Goal: Task Accomplishment & Management: Use online tool/utility

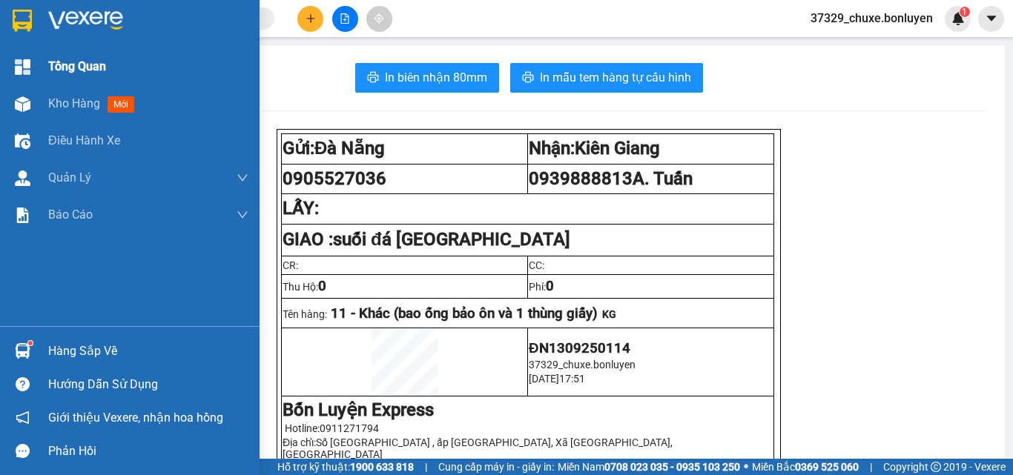
click at [54, 68] on span "Tổng Quan" at bounding box center [77, 66] width 58 height 19
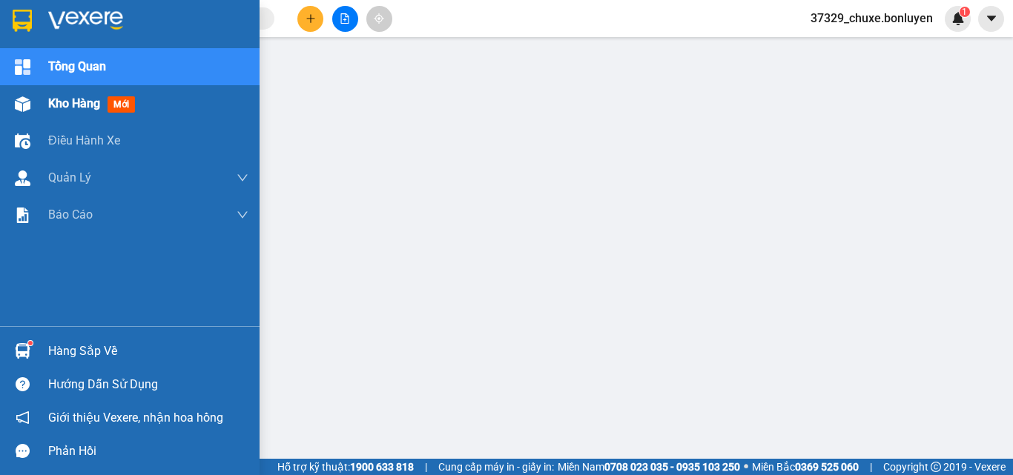
click at [70, 104] on span "Kho hàng" at bounding box center [74, 103] width 52 height 14
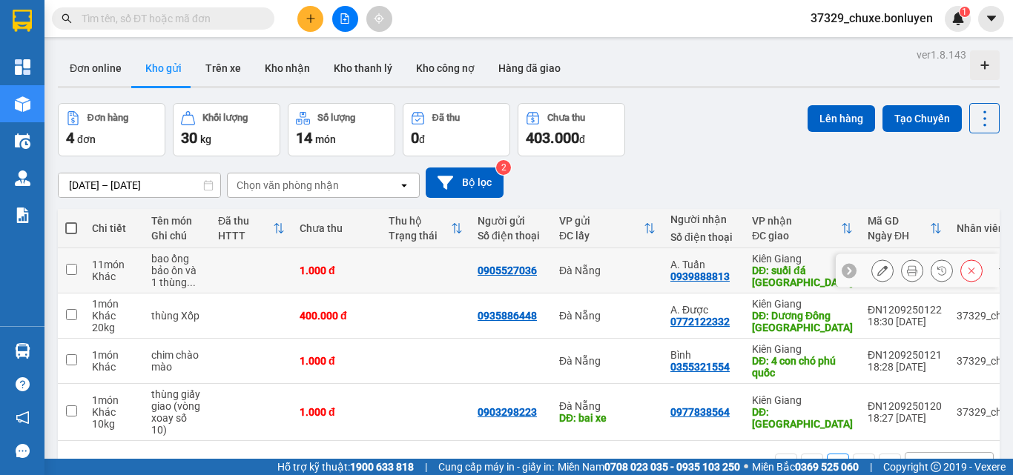
click at [74, 271] on input "checkbox" at bounding box center [71, 269] width 11 height 11
checkbox input "true"
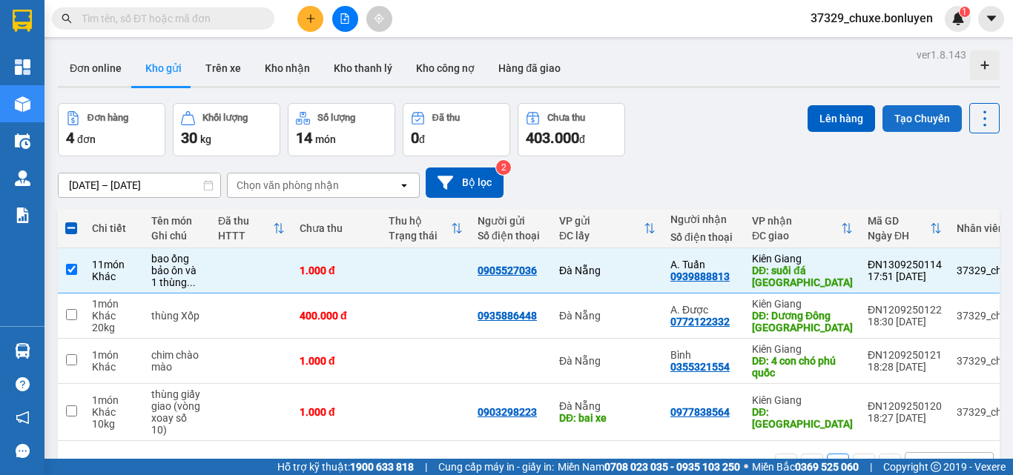
click at [905, 128] on button "Tạo Chuyến" at bounding box center [921, 118] width 79 height 27
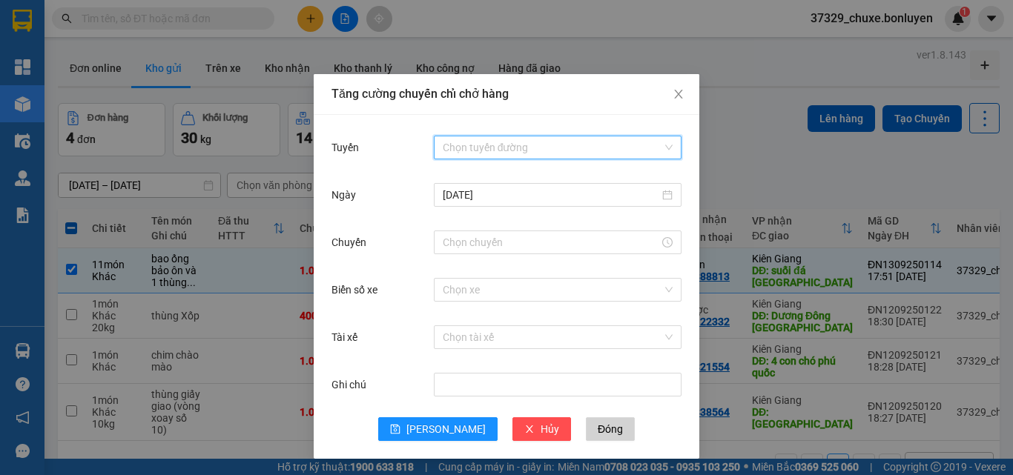
click at [554, 152] on input "Tuyến" at bounding box center [553, 147] width 220 height 22
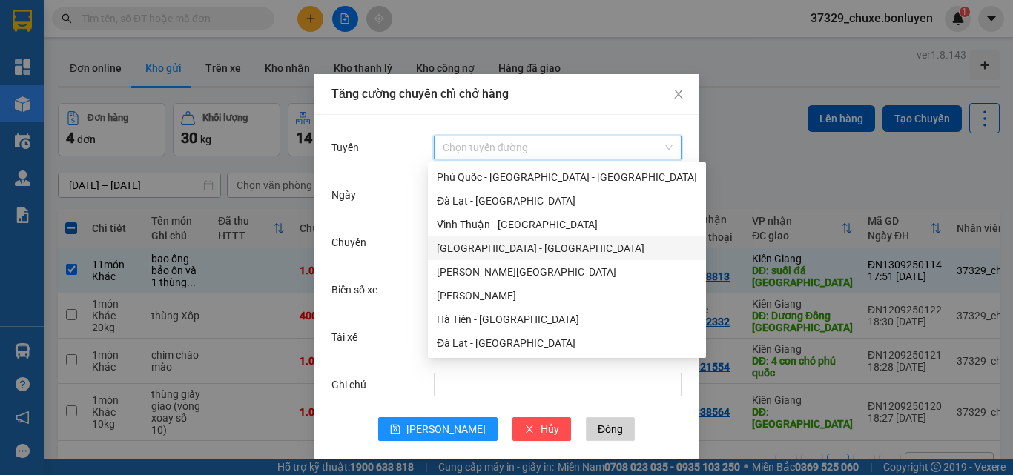
click at [508, 246] on div "Đà Nẵng - Hà Tiên" at bounding box center [567, 248] width 260 height 16
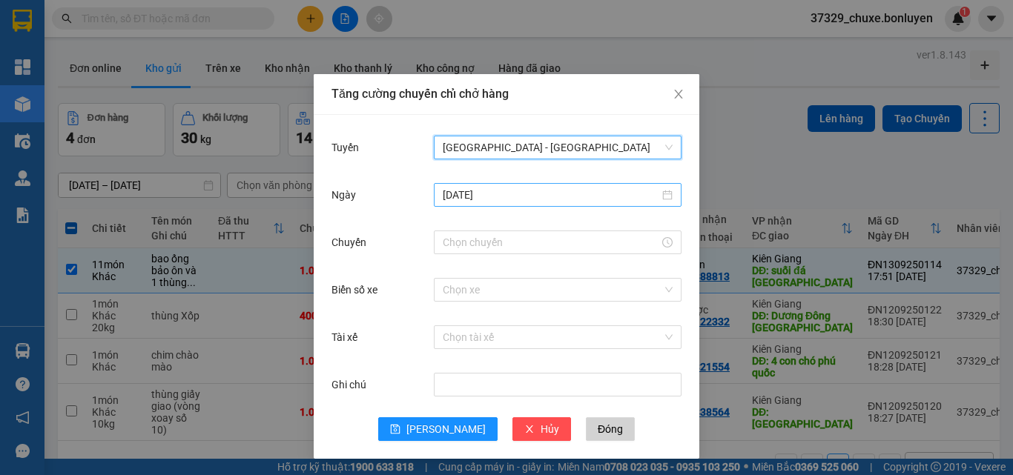
click at [560, 195] on input "[DATE]" at bounding box center [551, 195] width 217 height 16
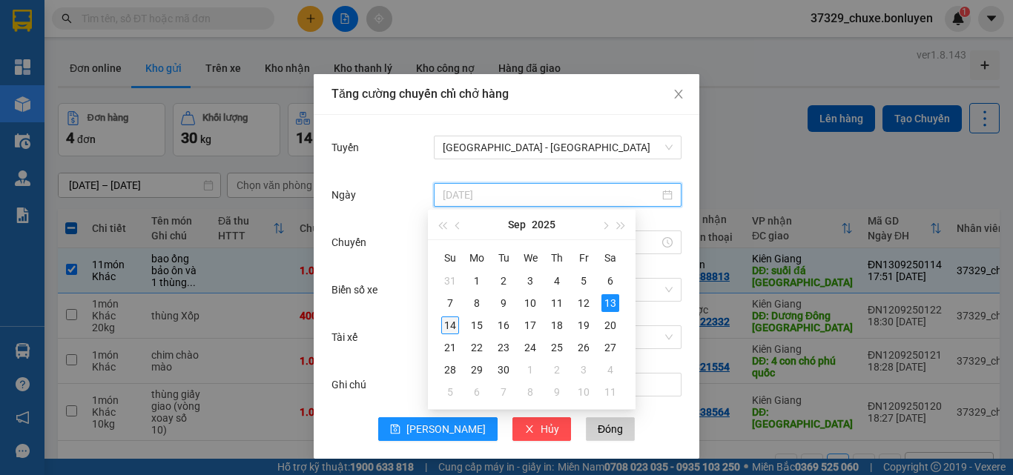
type input "14/09/2025"
click at [452, 325] on div "14" at bounding box center [450, 326] width 18 height 18
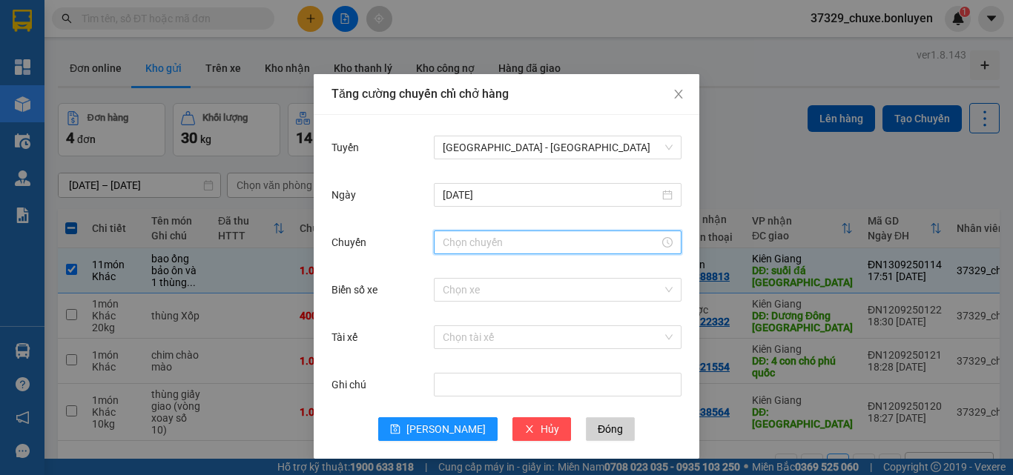
click at [527, 249] on input "Chuyến" at bounding box center [551, 242] width 217 height 16
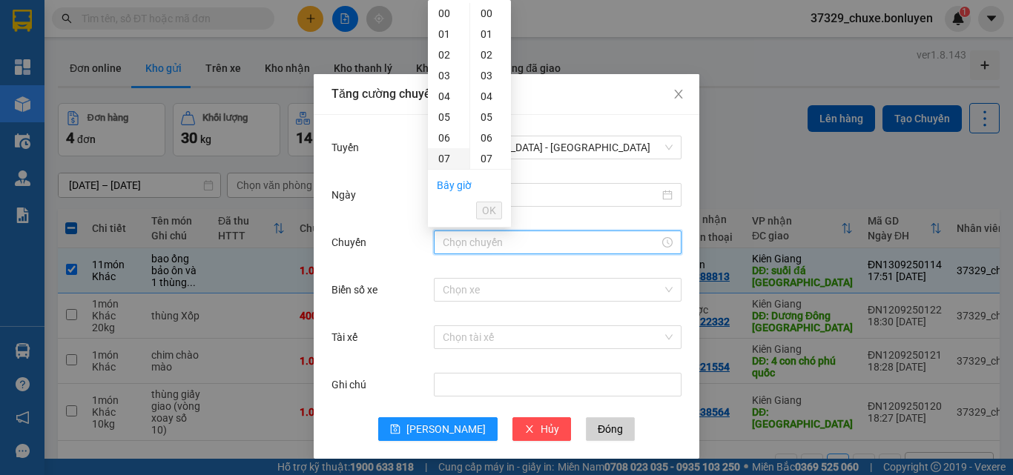
click at [452, 157] on div "07" at bounding box center [449, 158] width 42 height 21
type input "07:00"
click at [492, 210] on span "OK" at bounding box center [489, 210] width 14 height 16
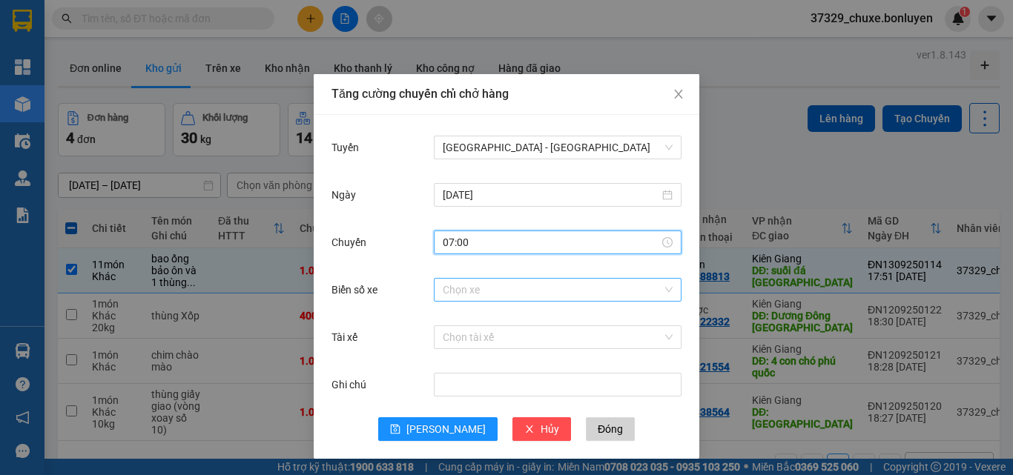
click at [514, 292] on input "Biển số xe" at bounding box center [553, 290] width 220 height 22
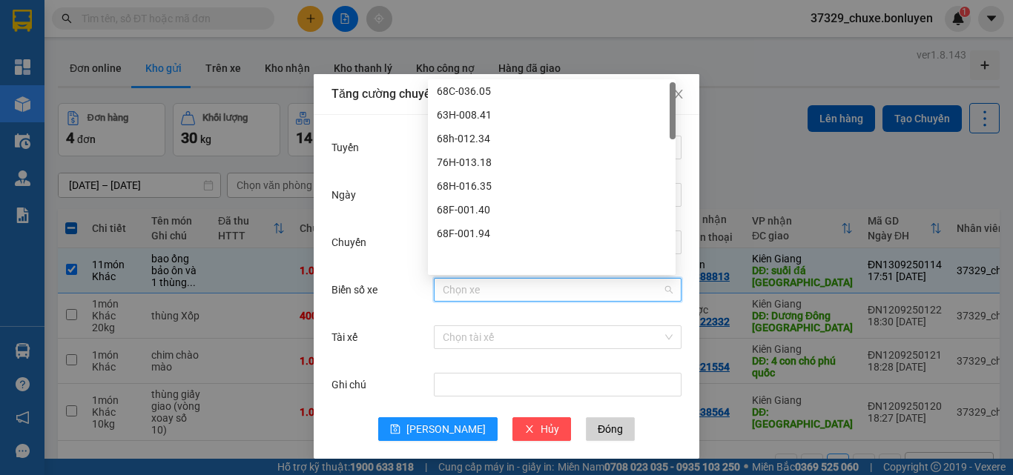
scroll to position [0, 0]
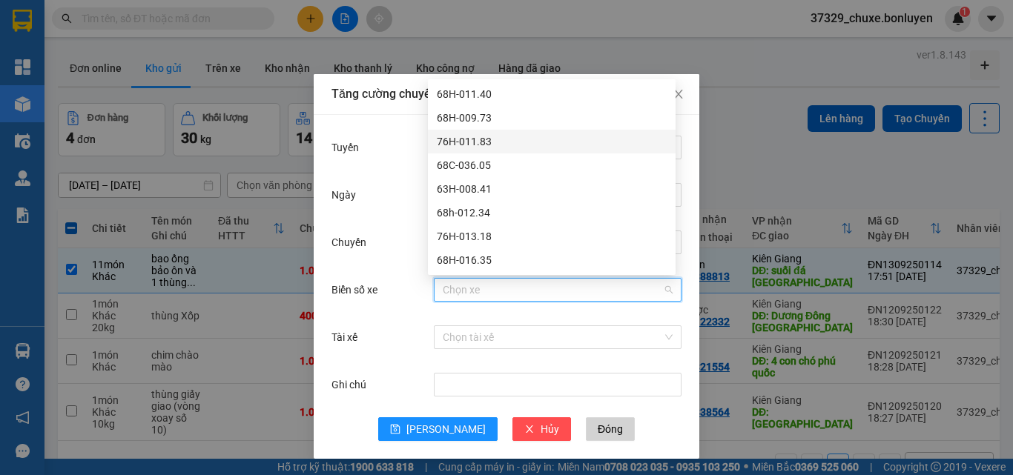
click at [715, 132] on div "Tăng cường chuyến chỉ chở hàng Tuyến Đà Nẵng - Hà Tiên Ngày 14/09/2025 Chuyến 0…" at bounding box center [506, 237] width 1013 height 475
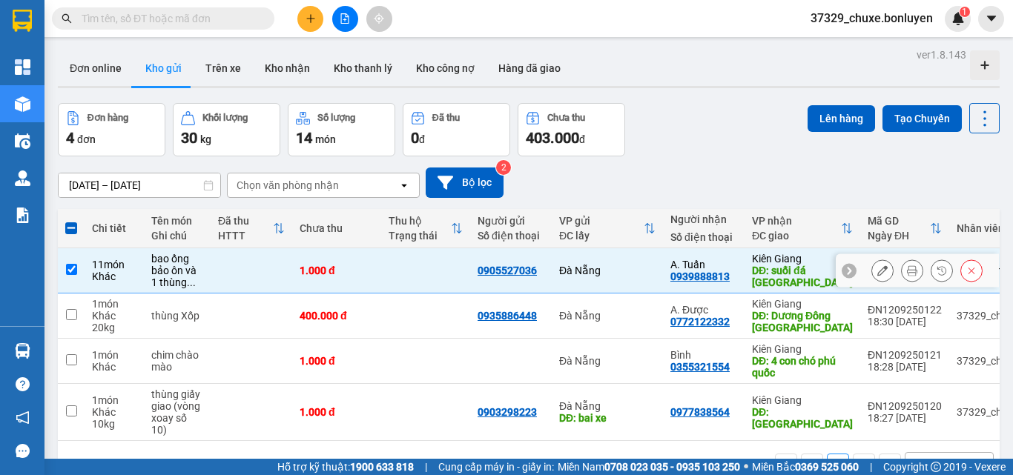
click at [67, 270] on input "checkbox" at bounding box center [71, 269] width 11 height 11
checkbox input "false"
